Goal: Information Seeking & Learning: Learn about a topic

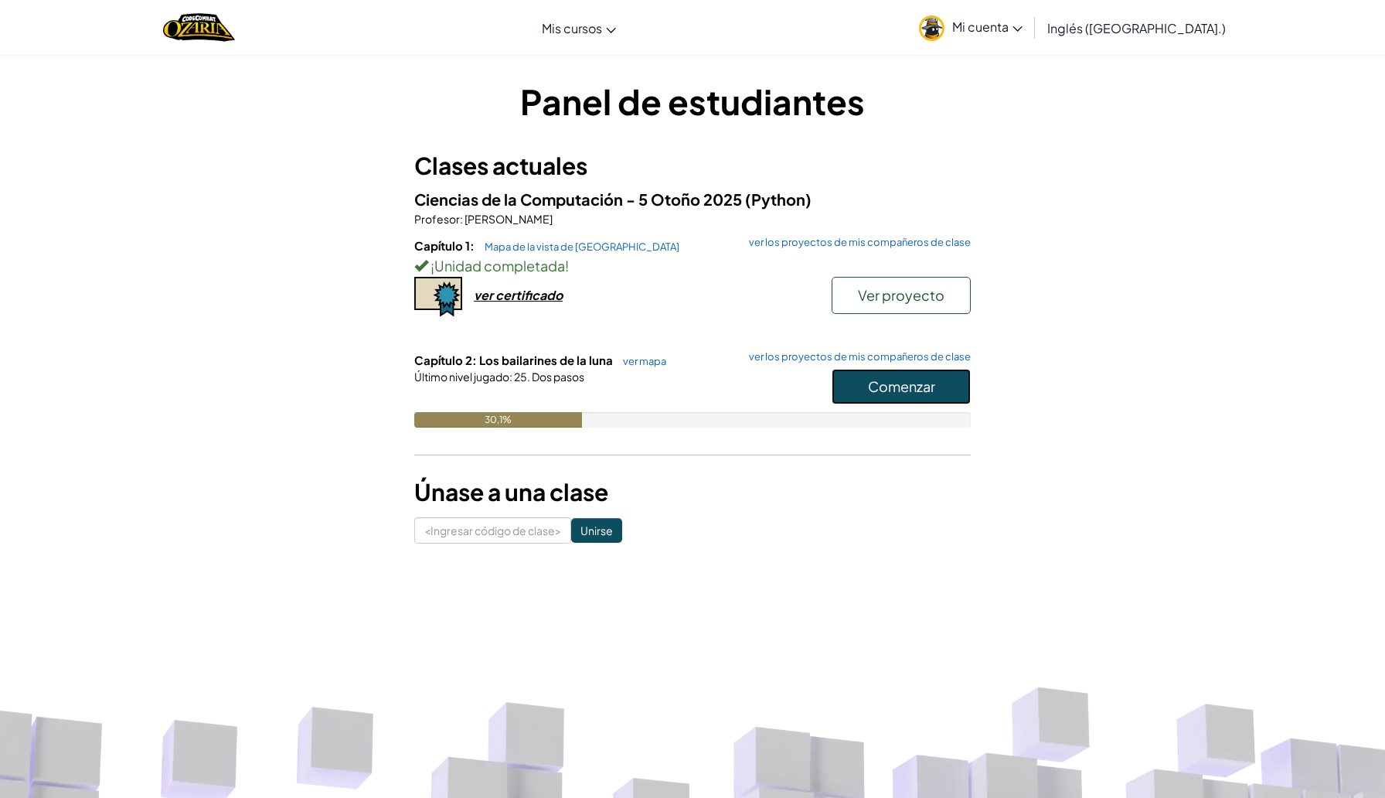
click at [913, 393] on font "Comenzar" at bounding box center [901, 386] width 67 height 18
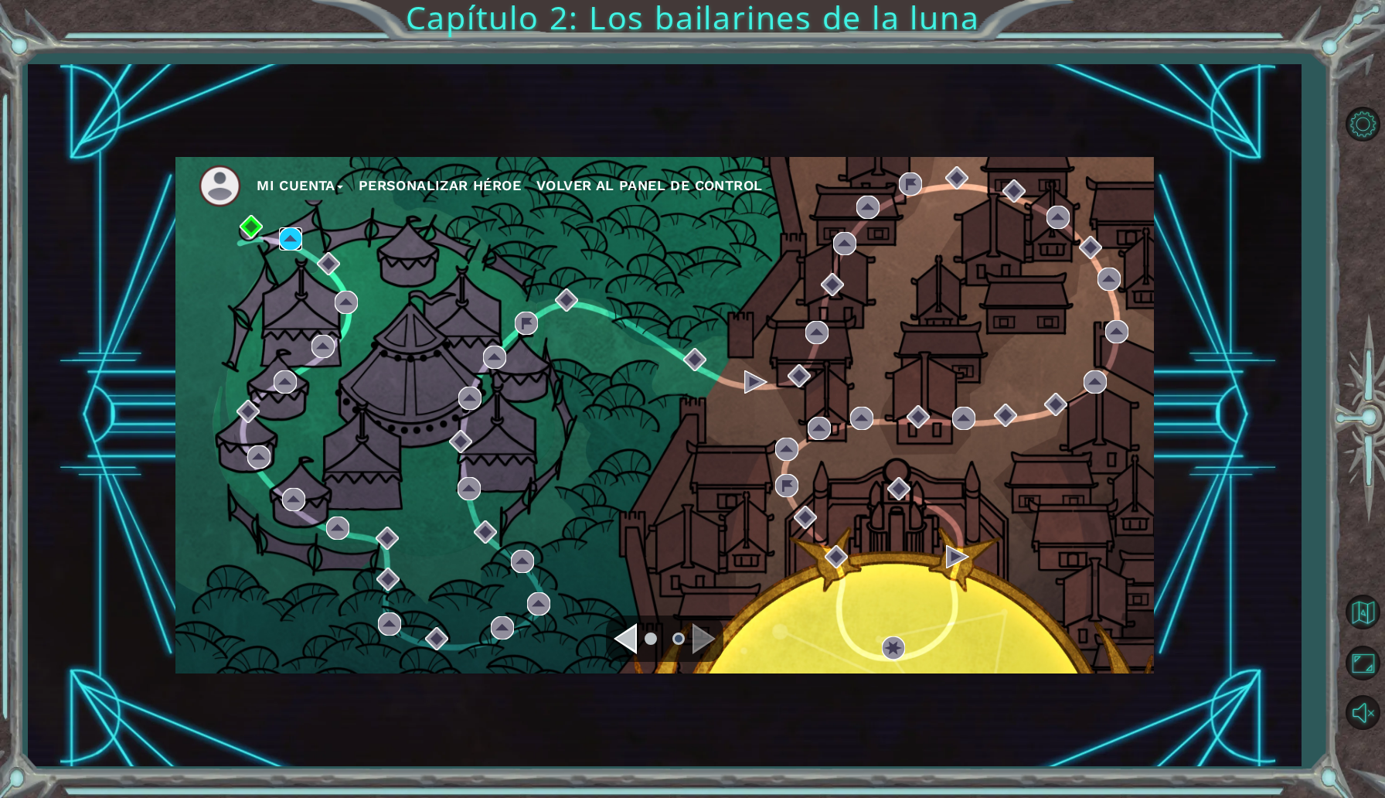
click at [299, 244] on img at bounding box center [290, 238] width 23 height 23
